Goal: Find specific page/section: Find specific page/section

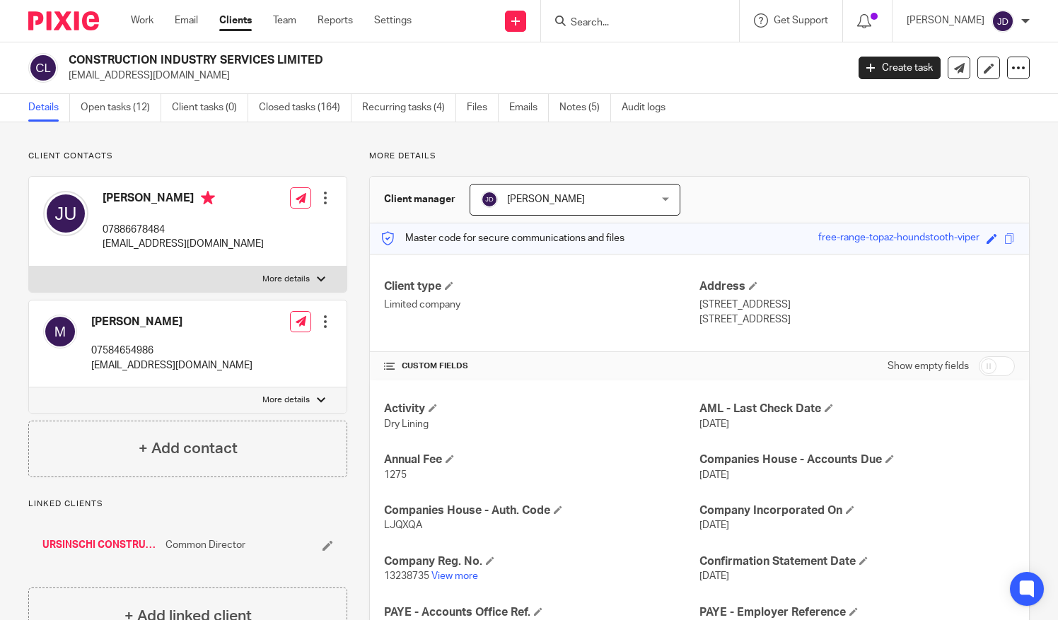
scroll to position [212, 0]
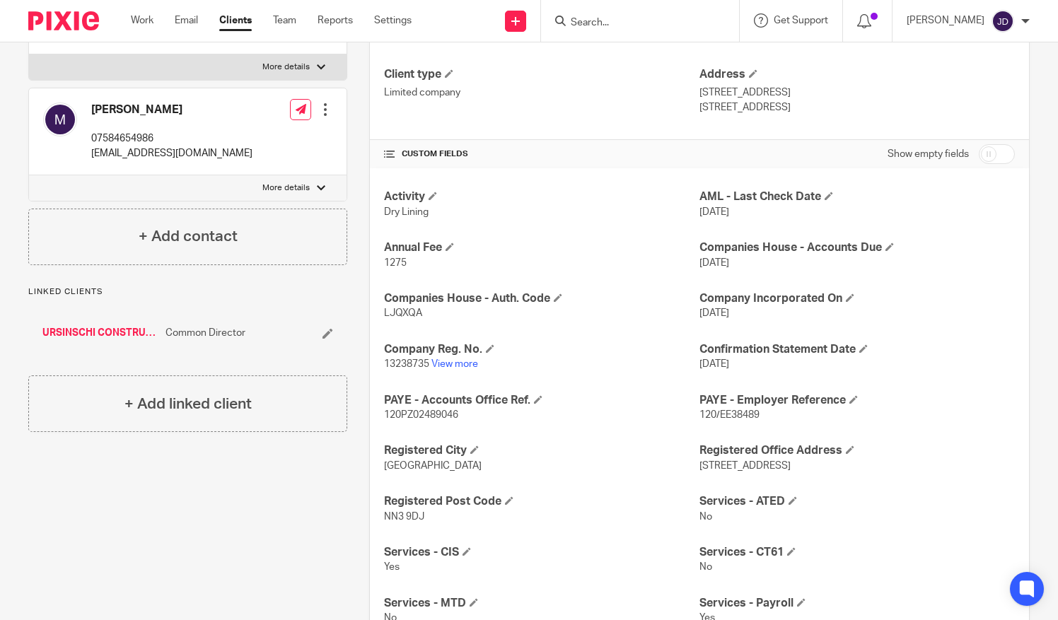
click at [609, 22] on input "Search" at bounding box center [632, 23] width 127 height 13
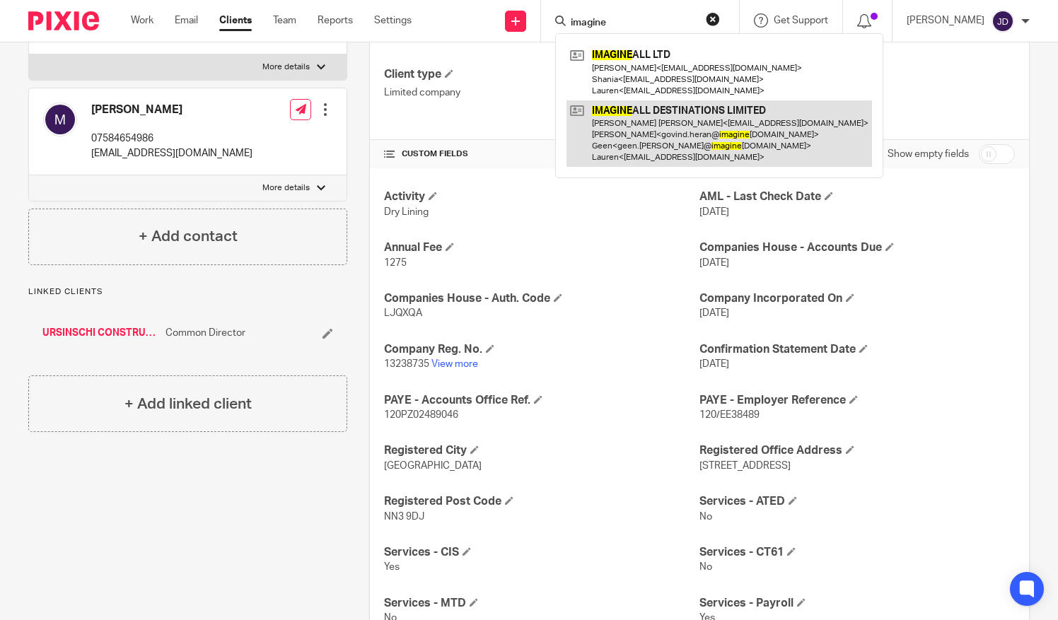
type input "imagine"
click at [648, 141] on link at bounding box center [718, 133] width 305 height 67
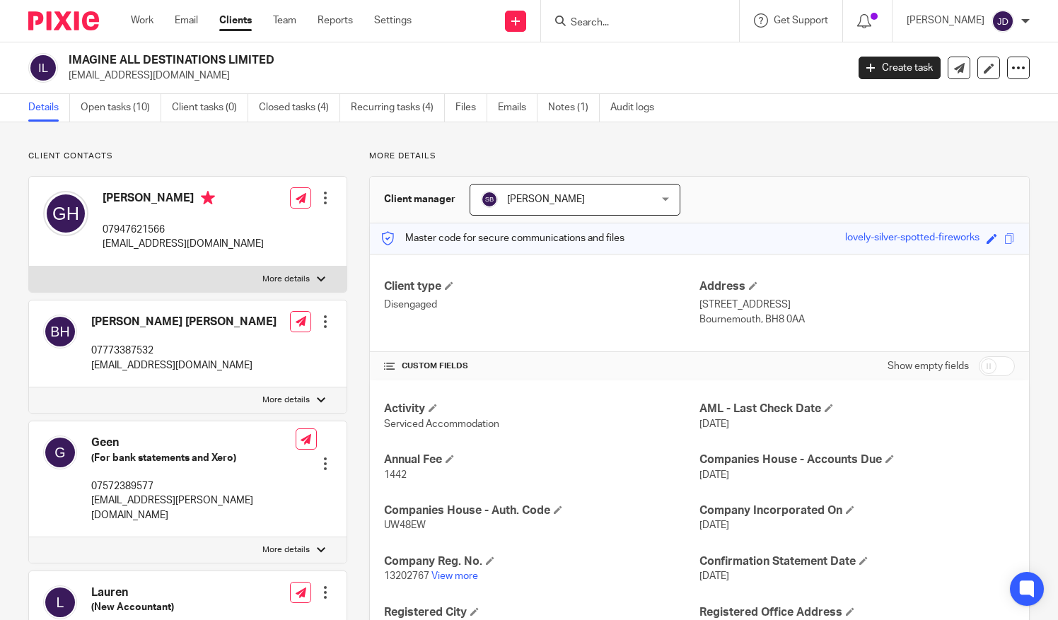
click at [600, 20] on input "Search" at bounding box center [632, 23] width 127 height 13
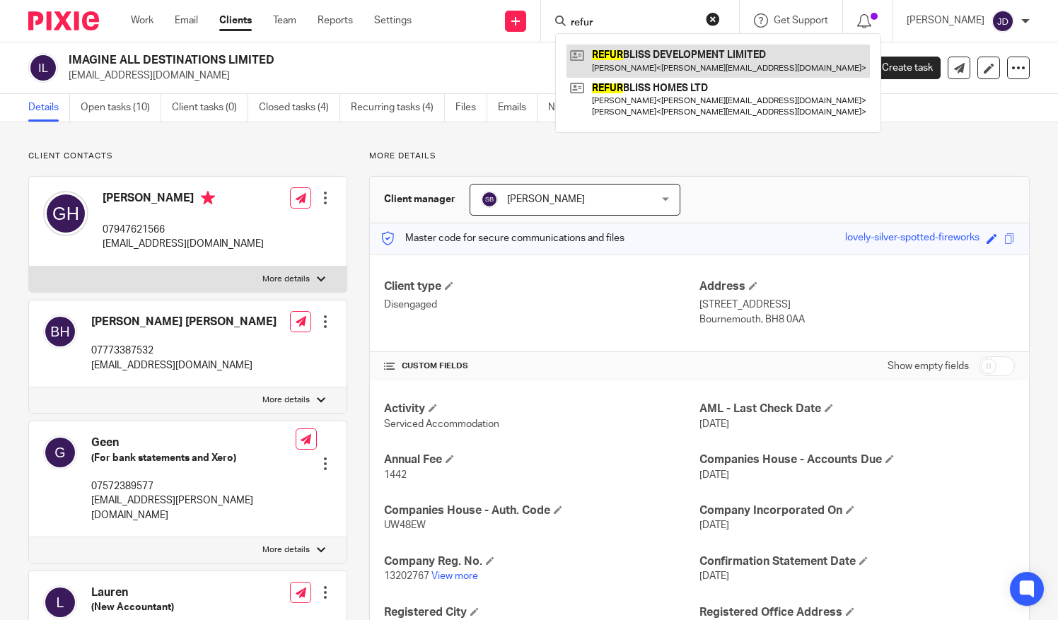
type input "refur"
click at [638, 61] on link at bounding box center [717, 61] width 303 height 33
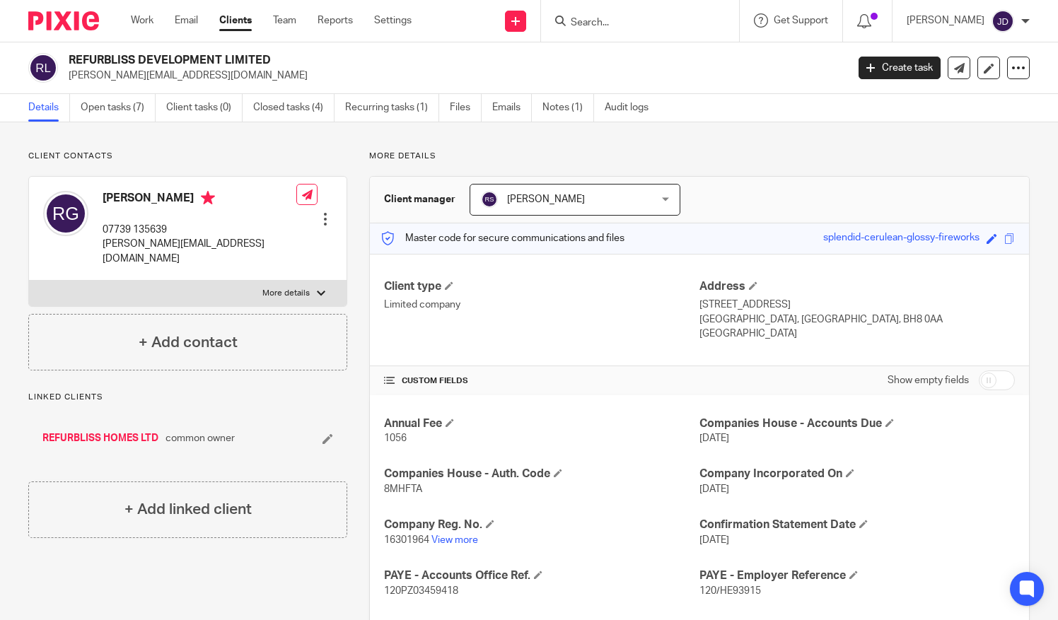
click at [592, 21] on input "Search" at bounding box center [632, 23] width 127 height 13
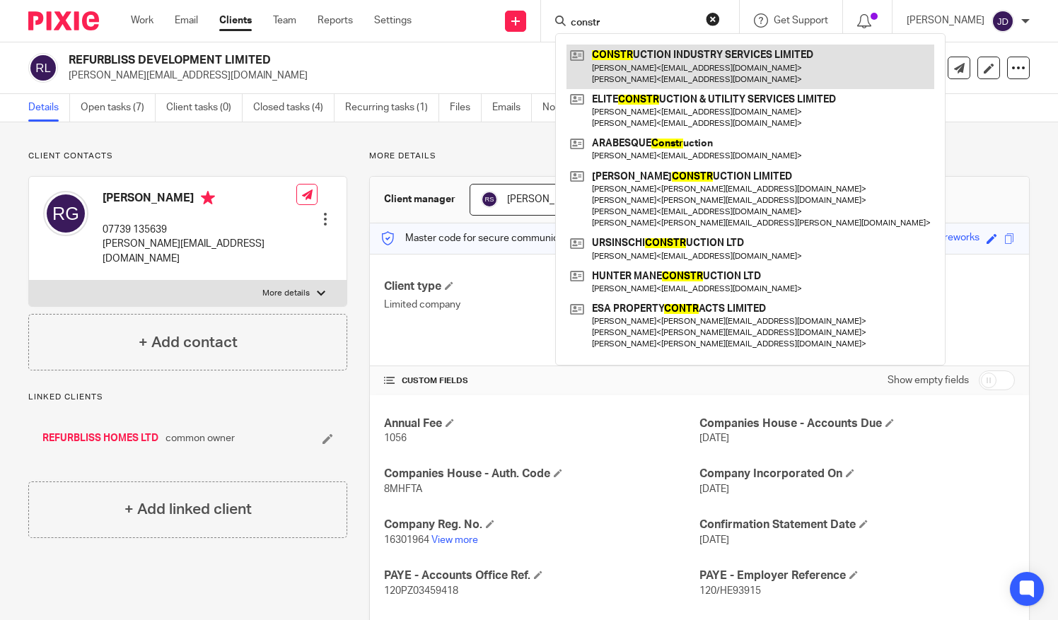
type input "constr"
click at [740, 61] on link at bounding box center [750, 67] width 368 height 44
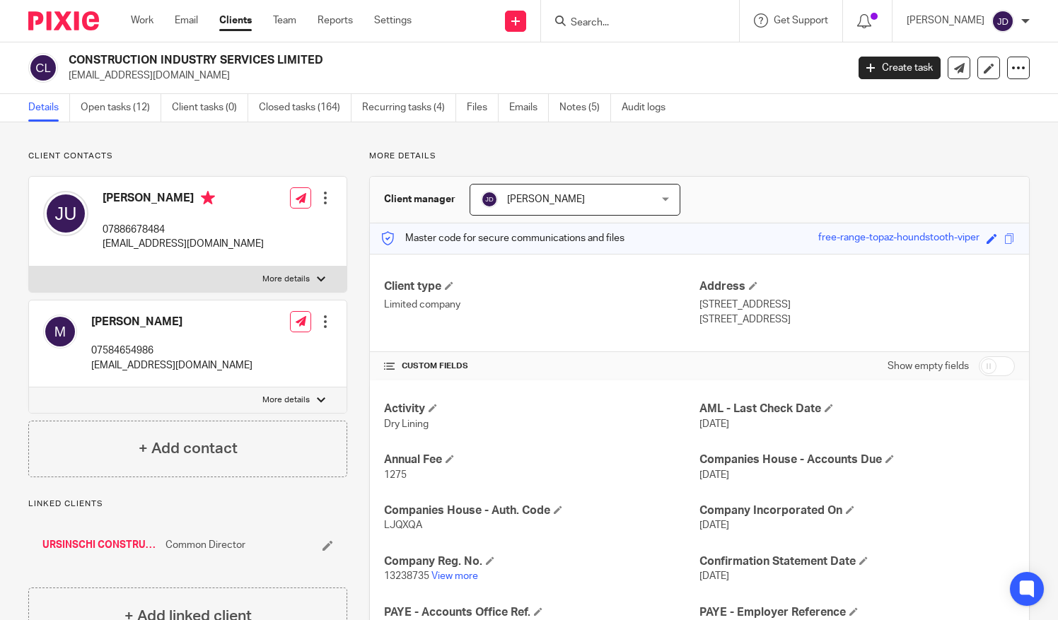
click at [308, 273] on label "More details" at bounding box center [187, 279] width 317 height 25
click at [29, 267] on input "More details" at bounding box center [28, 266] width 1 height 1
checkbox input "true"
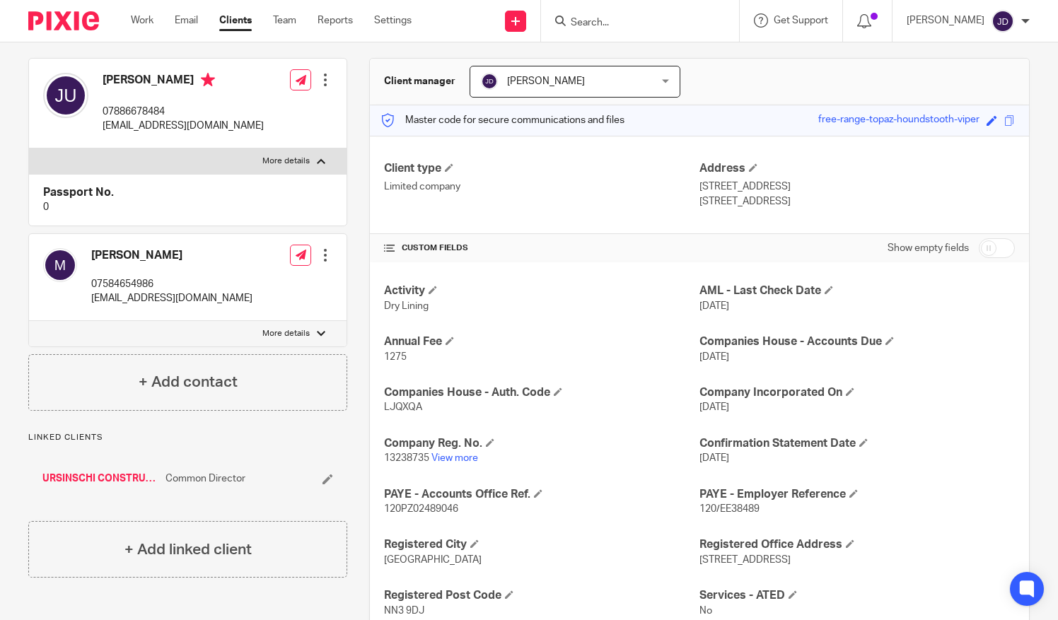
scroll to position [141, 0]
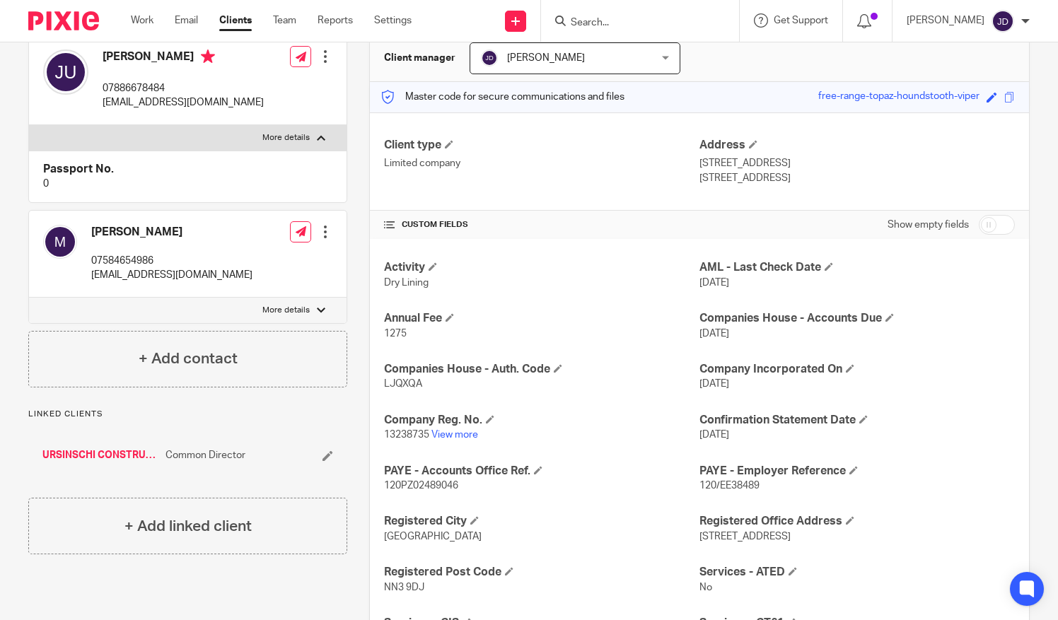
click at [102, 453] on link "URSINSCHI CONSTRUCTION LTD" at bounding box center [100, 455] width 116 height 14
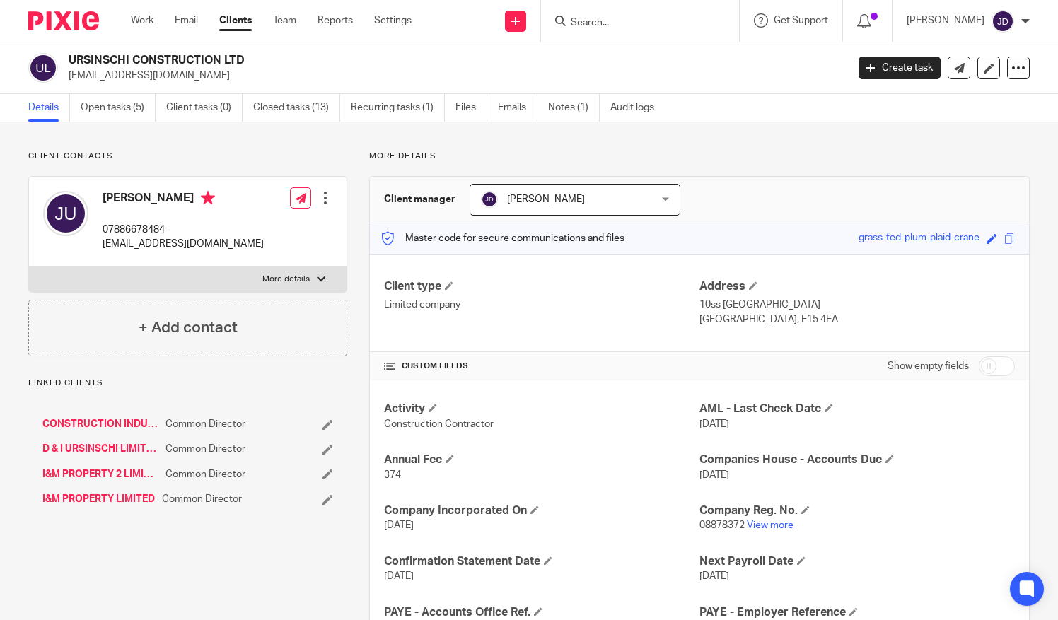
click at [317, 276] on div at bounding box center [321, 279] width 8 height 8
click at [29, 267] on input "More details" at bounding box center [28, 266] width 1 height 1
checkbox input "true"
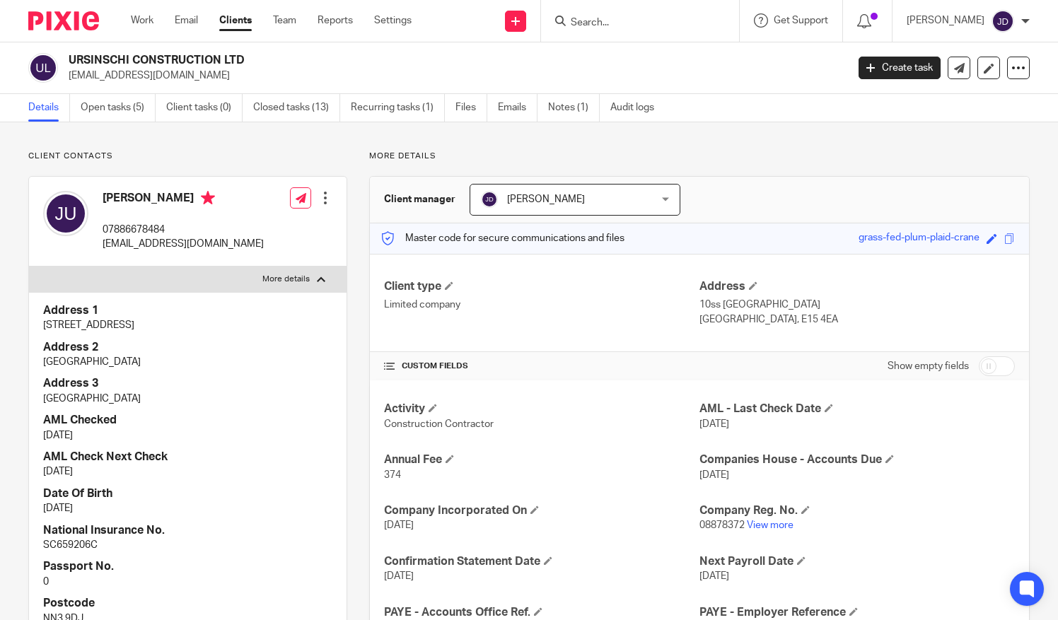
scroll to position [71, 0]
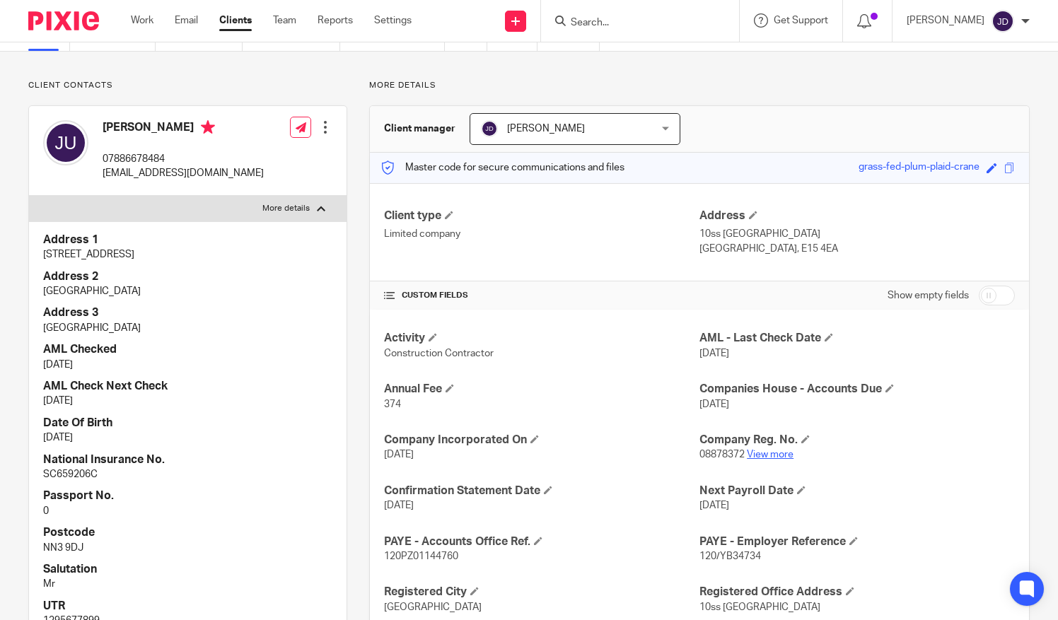
click at [766, 454] on link "View more" at bounding box center [770, 455] width 47 height 10
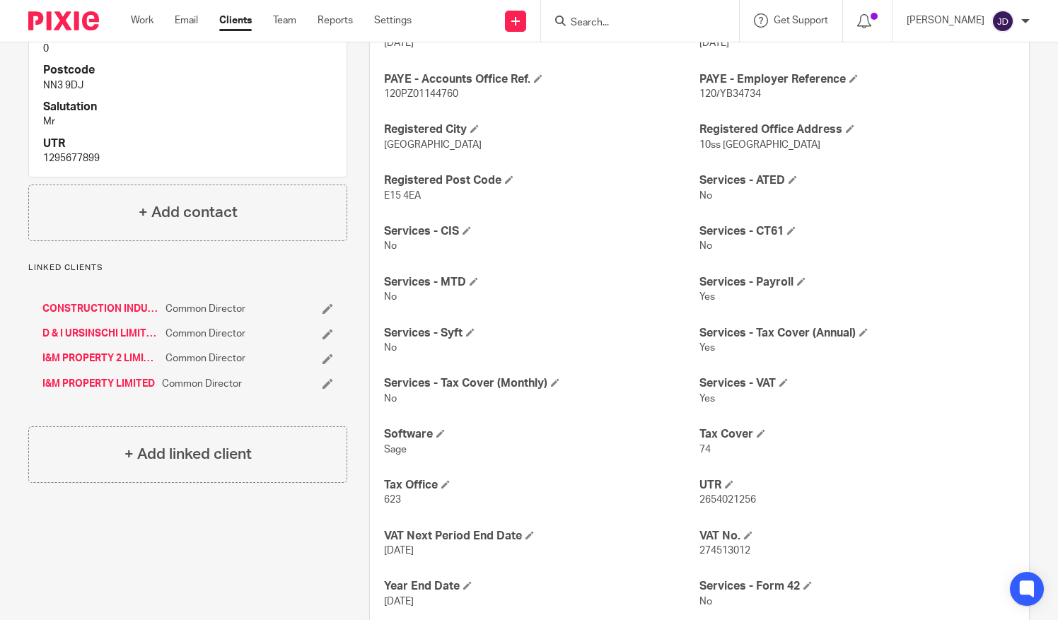
scroll to position [566, 0]
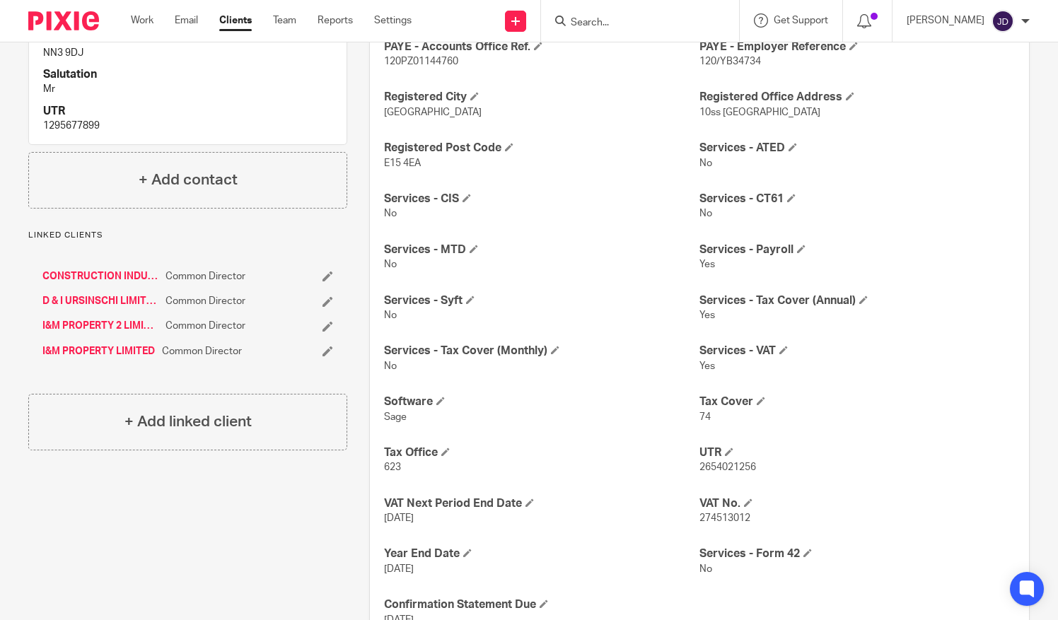
click at [113, 271] on link "CONSTRUCTION INDUSTRY SERVICES LIMITED" at bounding box center [100, 276] width 116 height 14
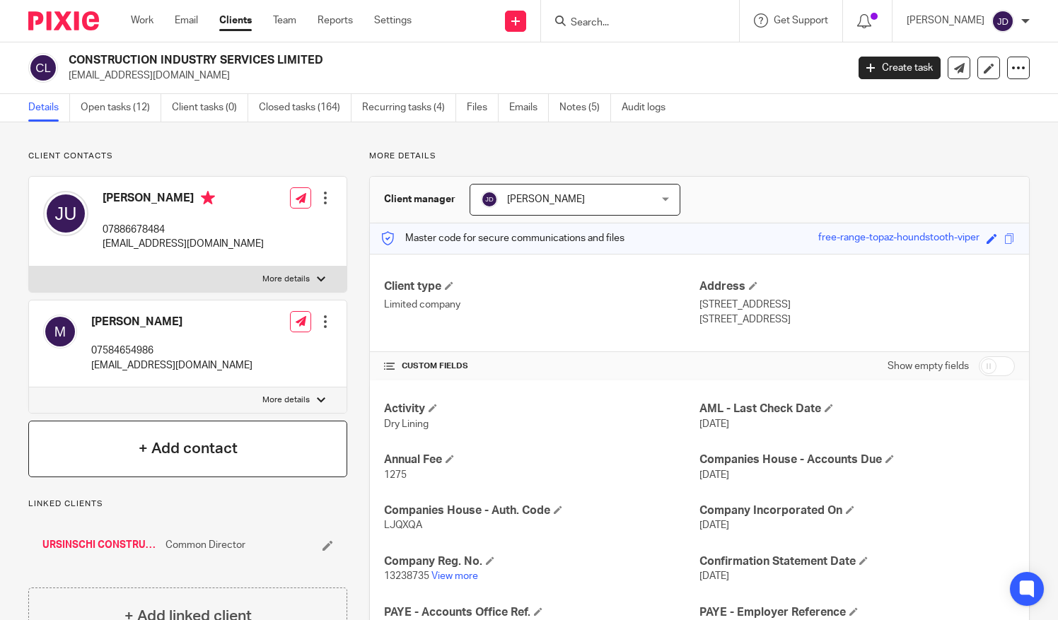
scroll to position [212, 0]
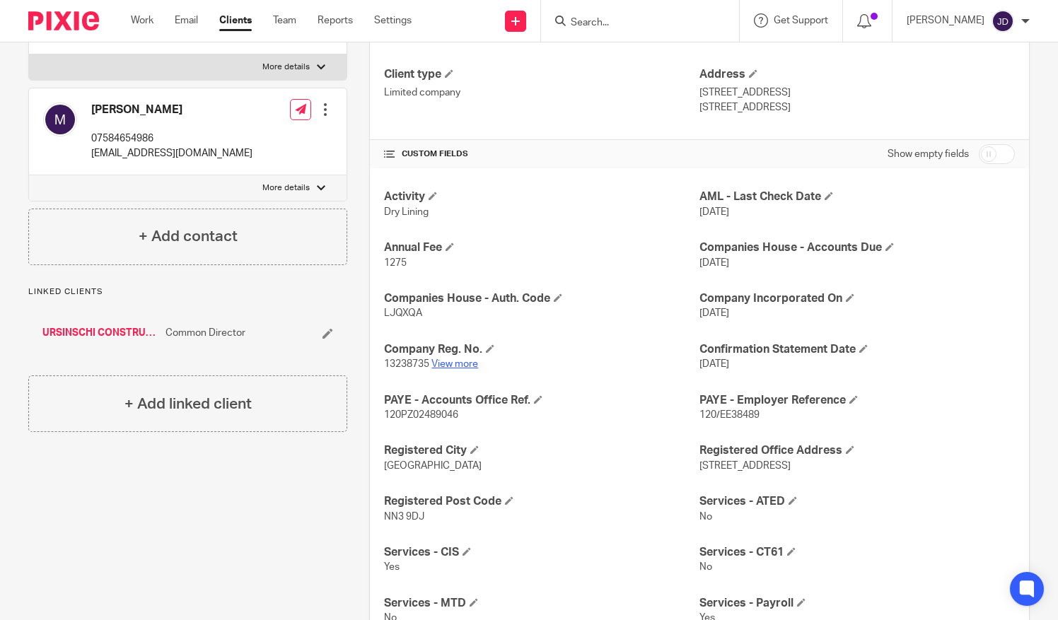
click at [454, 361] on link "View more" at bounding box center [454, 364] width 47 height 10
click at [587, 20] on input "Search" at bounding box center [632, 23] width 127 height 13
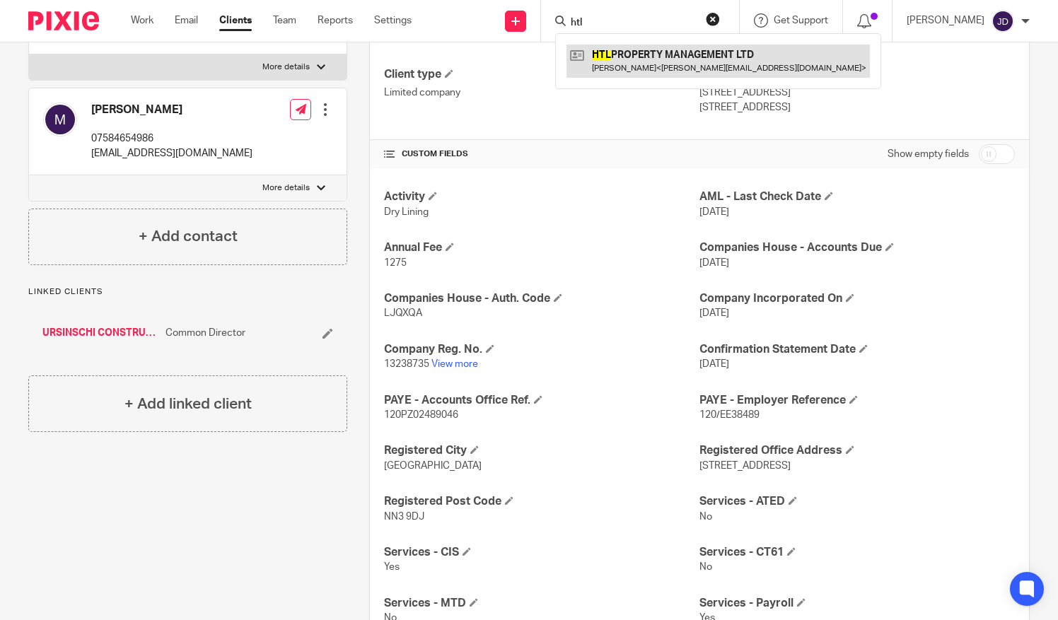
type input "htl"
click at [616, 52] on link at bounding box center [717, 61] width 303 height 33
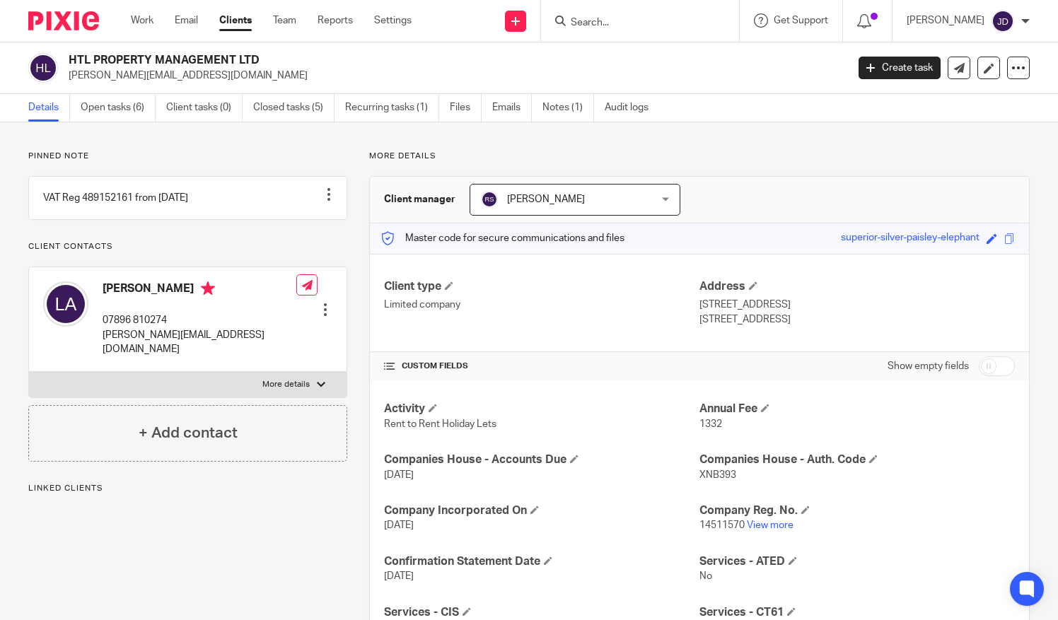
scroll to position [71, 0]
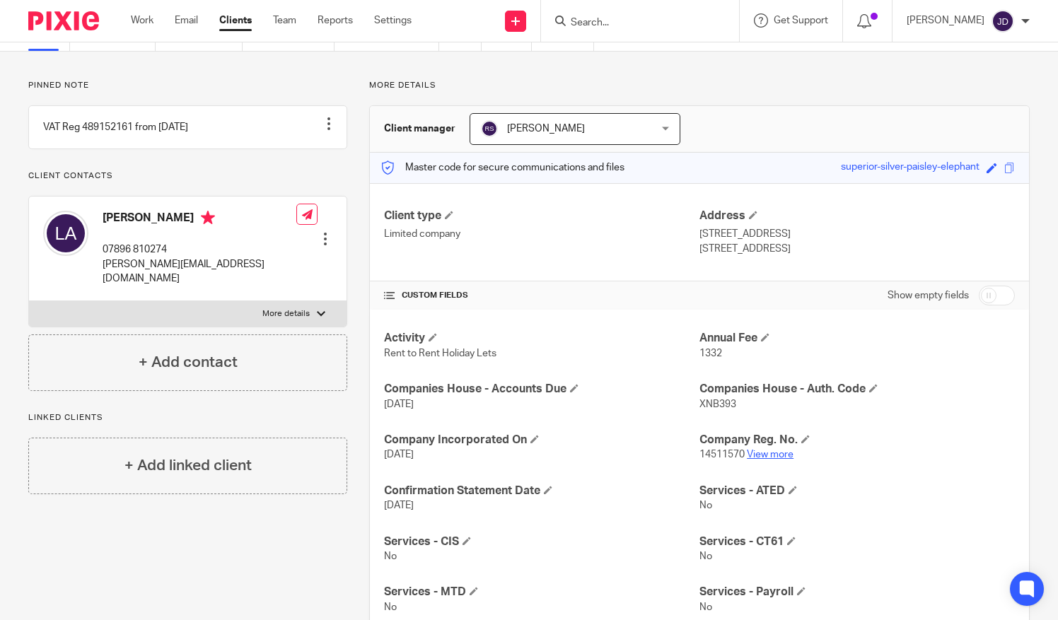
click at [761, 451] on link "View more" at bounding box center [770, 455] width 47 height 10
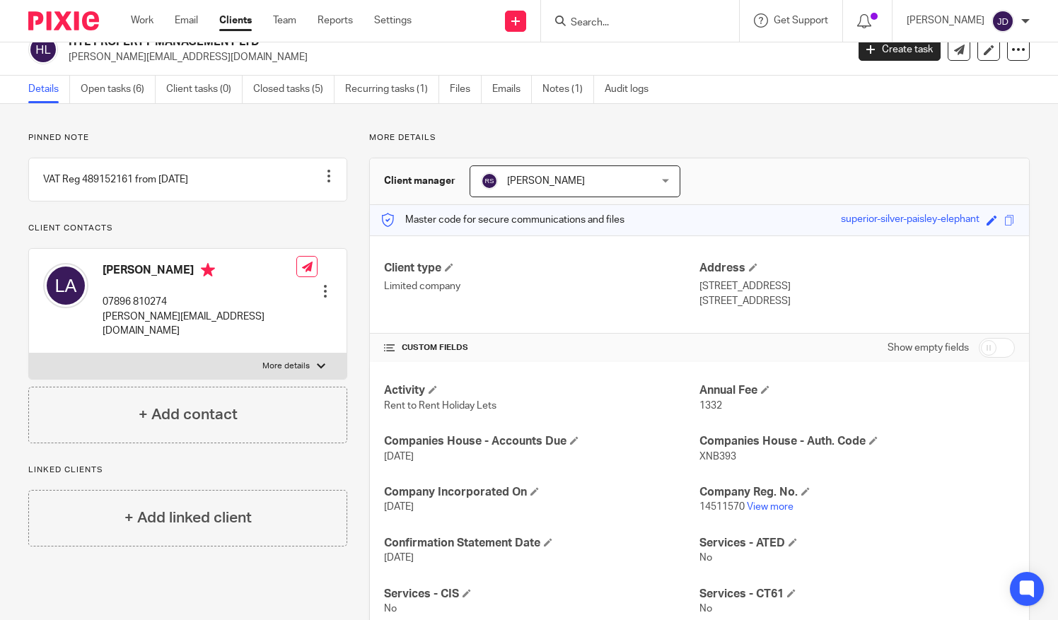
scroll to position [0, 0]
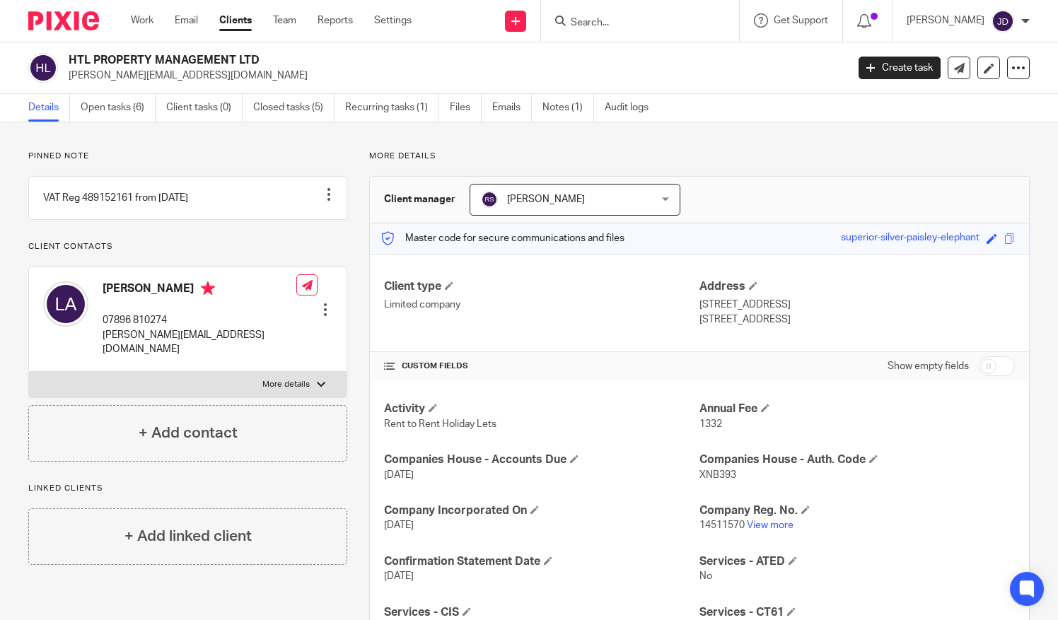
click at [605, 23] on input "Search" at bounding box center [632, 23] width 127 height 13
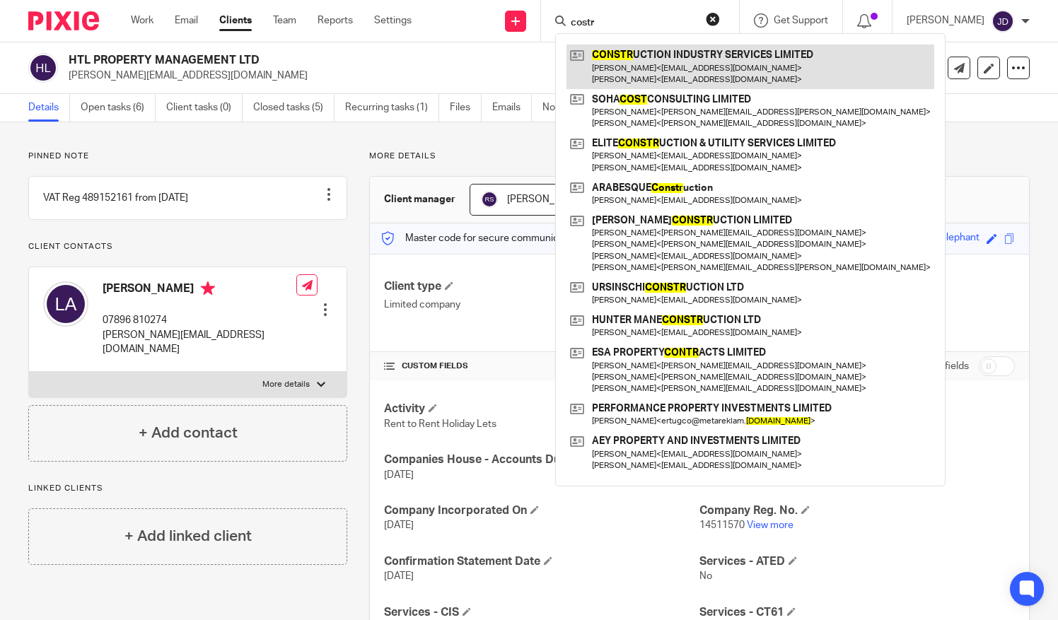
type input "costr"
click at [643, 62] on link at bounding box center [750, 67] width 368 height 44
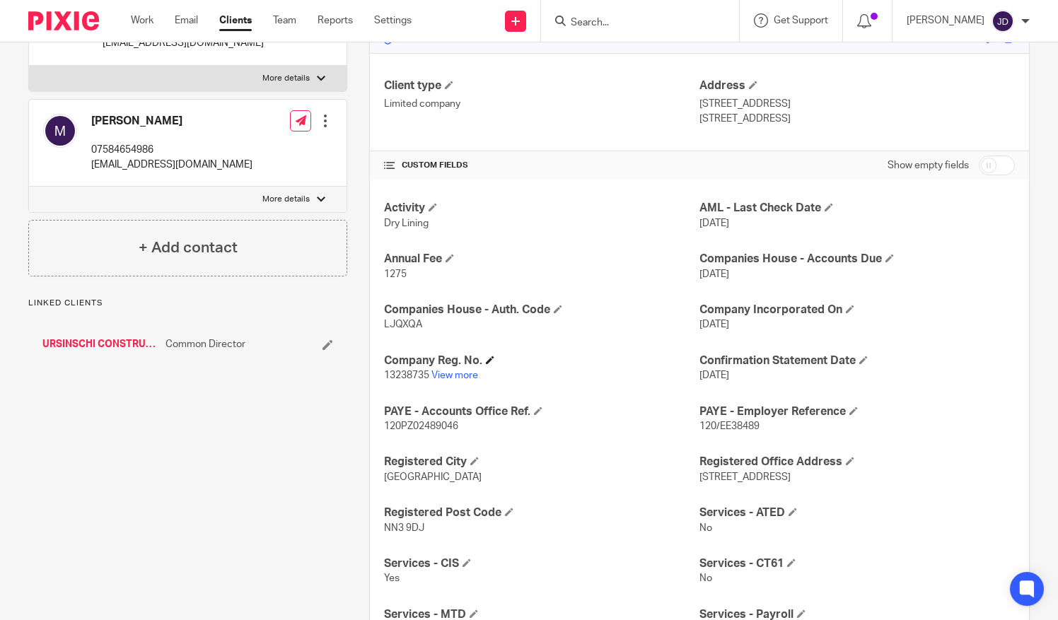
scroll to position [283, 0]
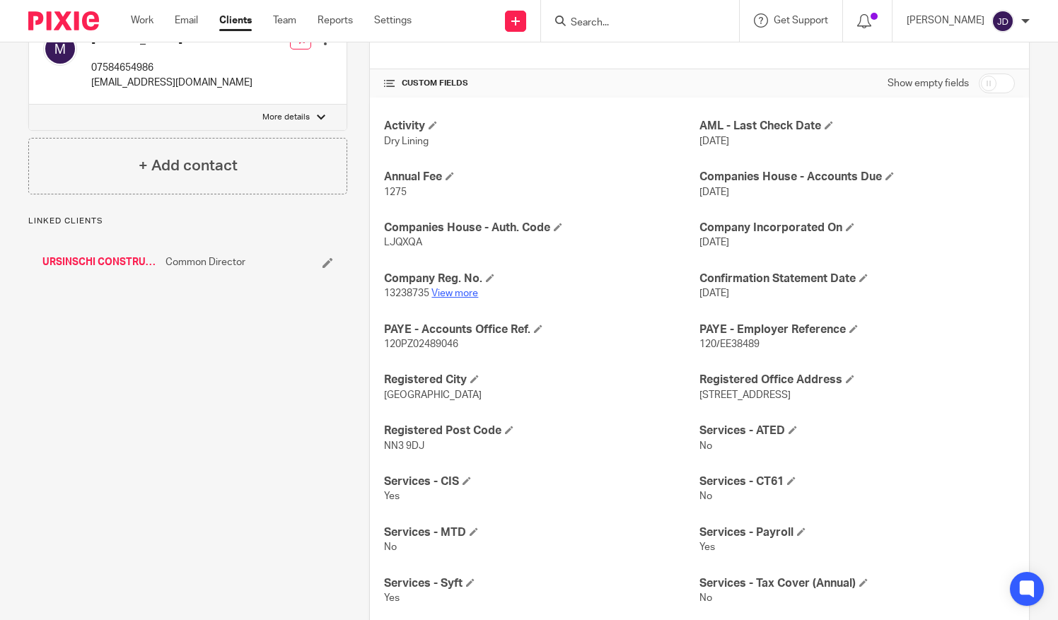
click at [452, 293] on link "View more" at bounding box center [454, 293] width 47 height 10
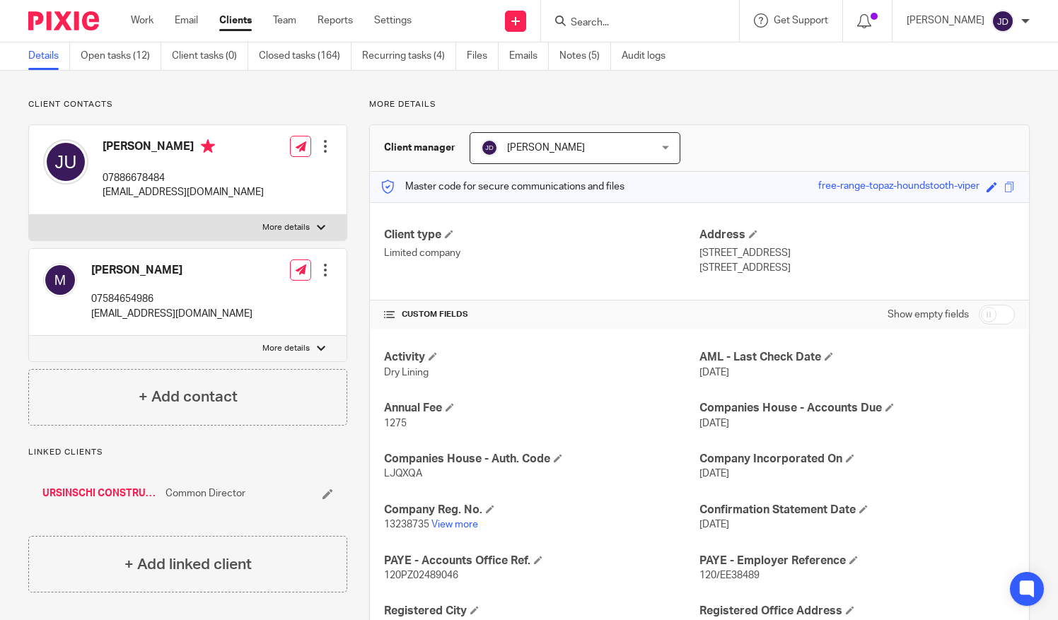
scroll to position [0, 0]
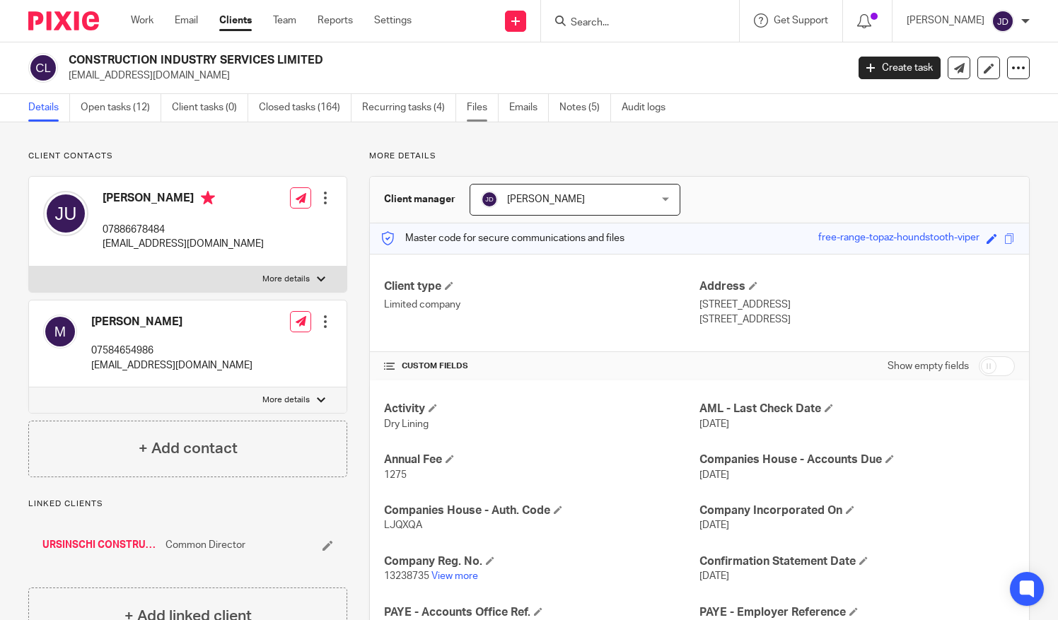
click at [474, 107] on link "Files" at bounding box center [483, 108] width 32 height 28
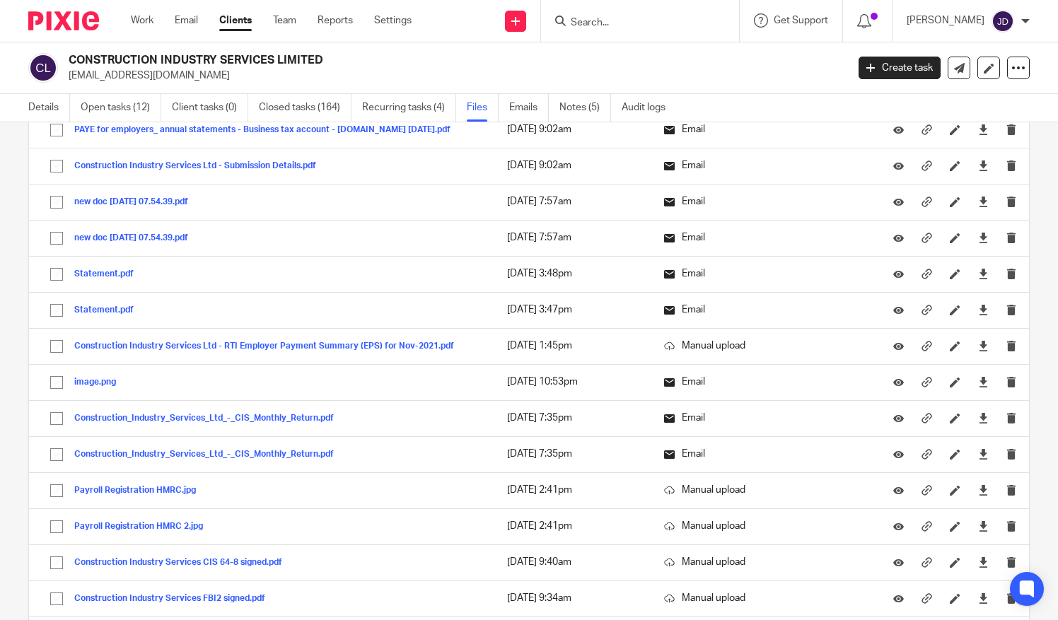
scroll to position [9971, 0]
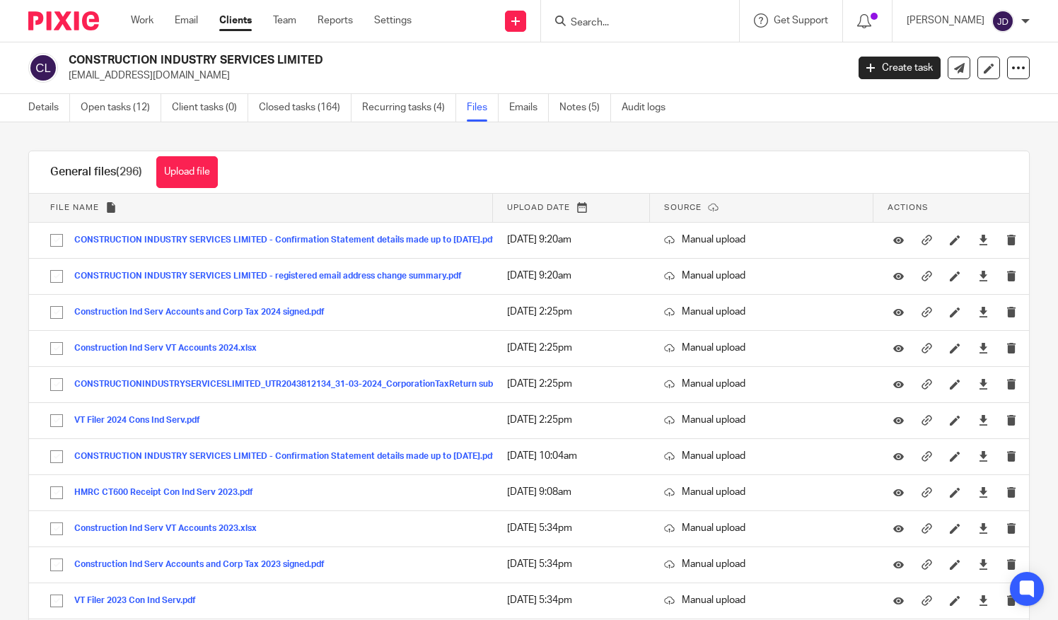
click at [1020, 21] on div "[PERSON_NAME]" at bounding box center [967, 21] width 123 height 23
click at [954, 95] on span "Logout" at bounding box center [964, 98] width 32 height 10
